Goal: Task Accomplishment & Management: Use online tool/utility

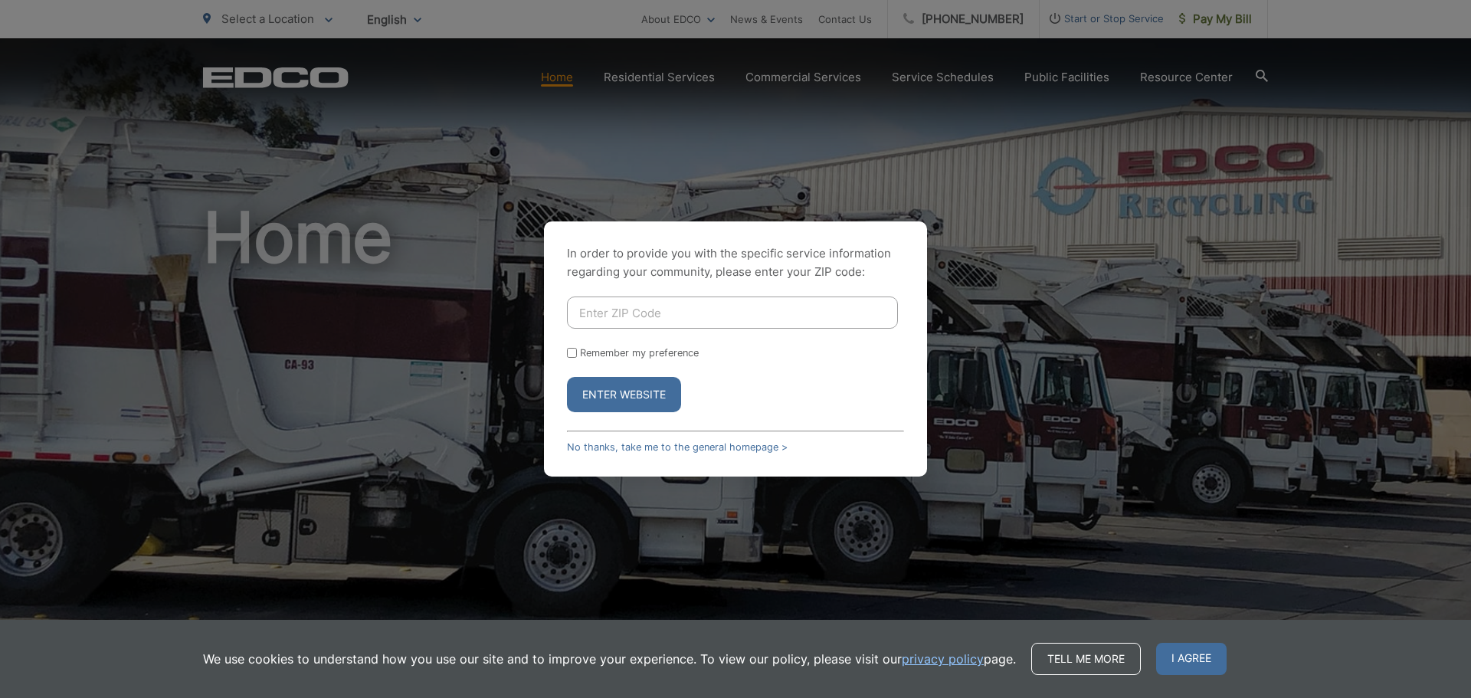
click at [698, 313] on input "Enter ZIP Code" at bounding box center [732, 312] width 331 height 32
type input "92110"
click at [567, 377] on button "Enter Website" at bounding box center [624, 394] width 114 height 35
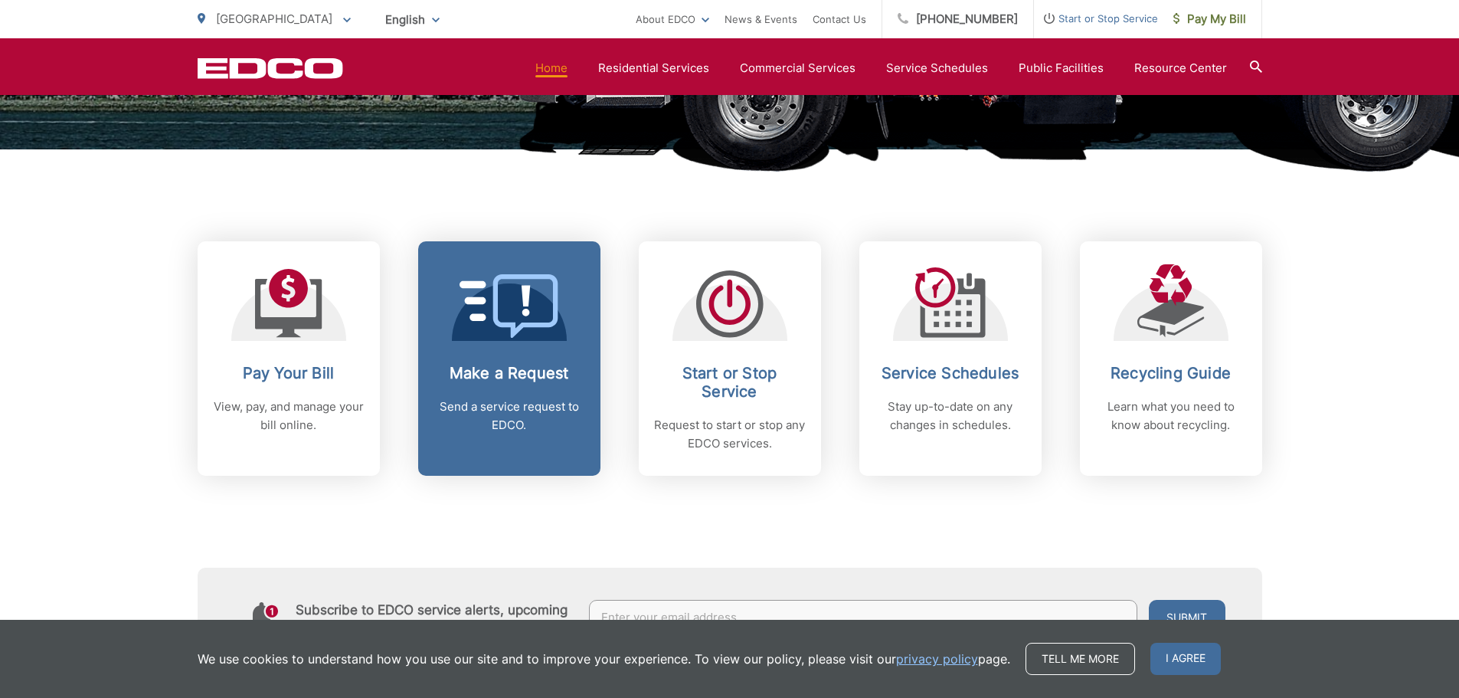
scroll to position [536, 0]
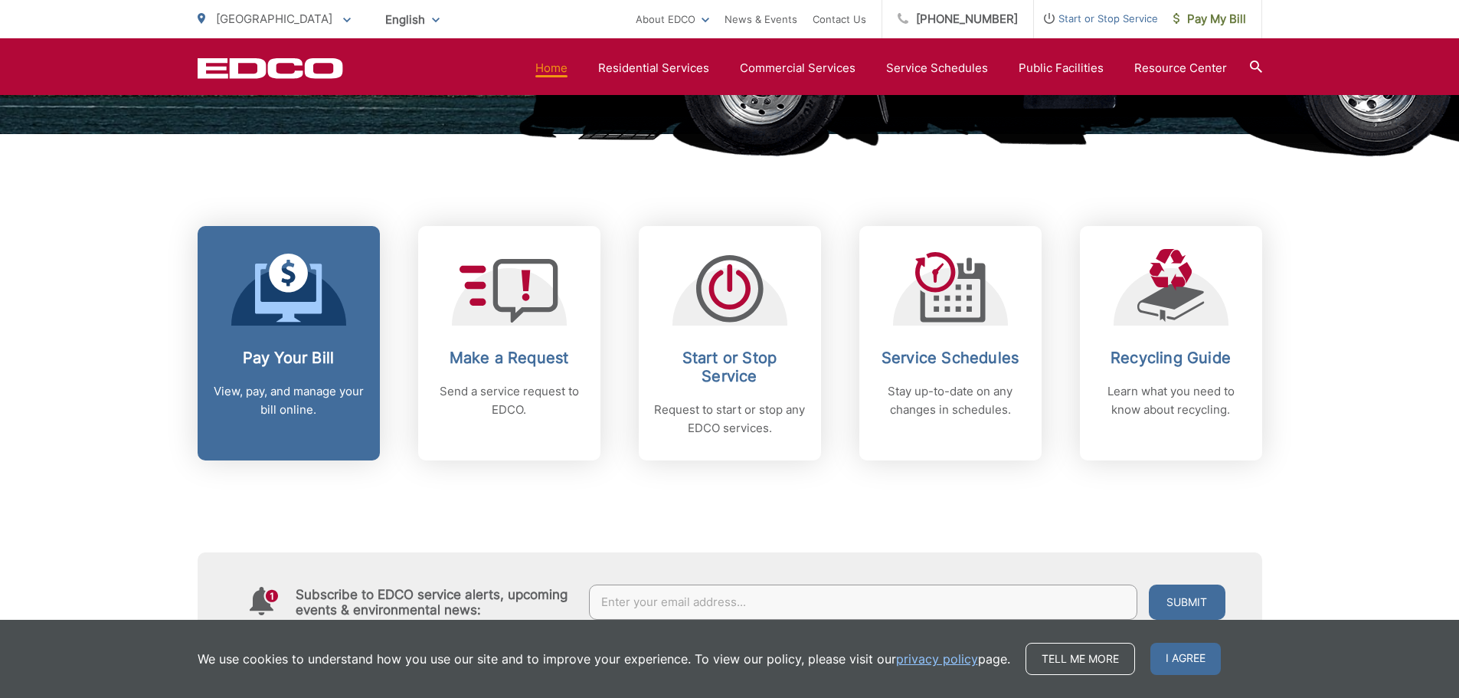
click at [306, 325] on span at bounding box center [288, 290] width 67 height 72
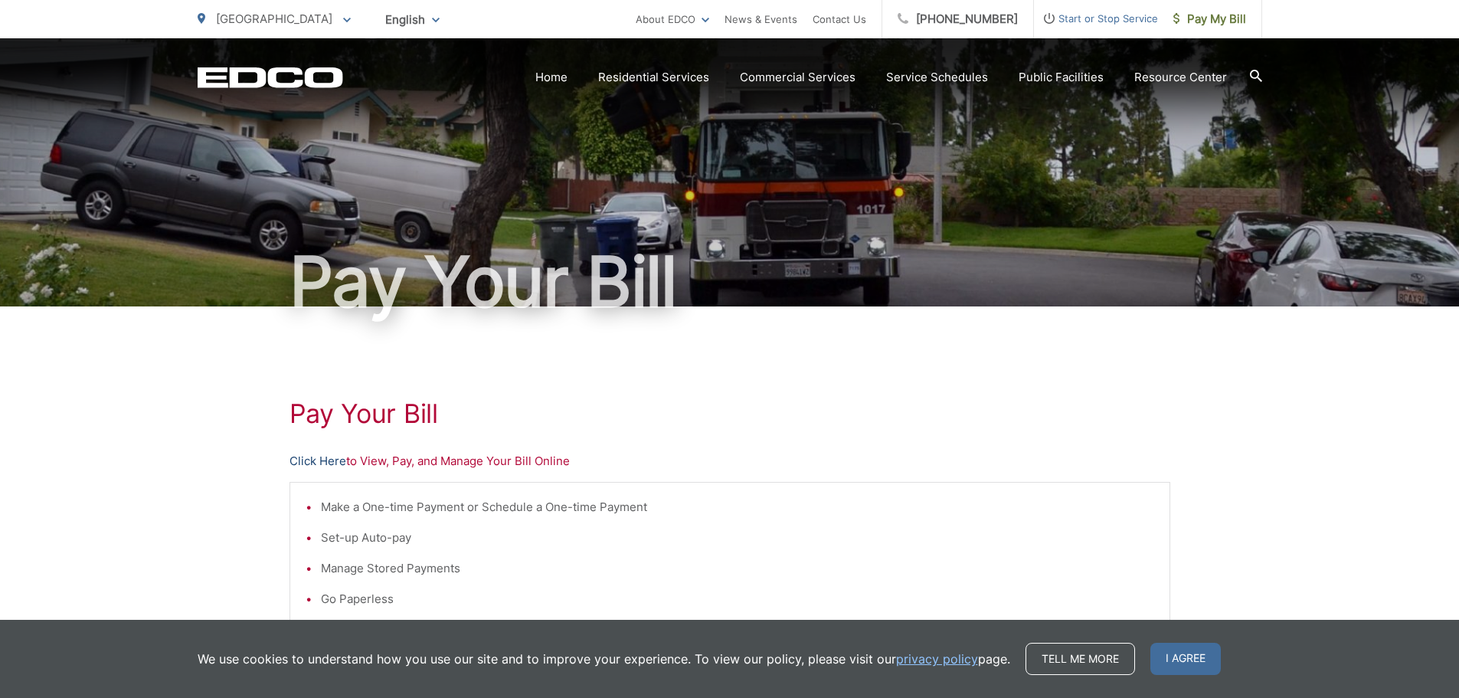
click at [322, 460] on link "Click Here" at bounding box center [318, 461] width 57 height 18
